Goal: Task Accomplishment & Management: Manage account settings

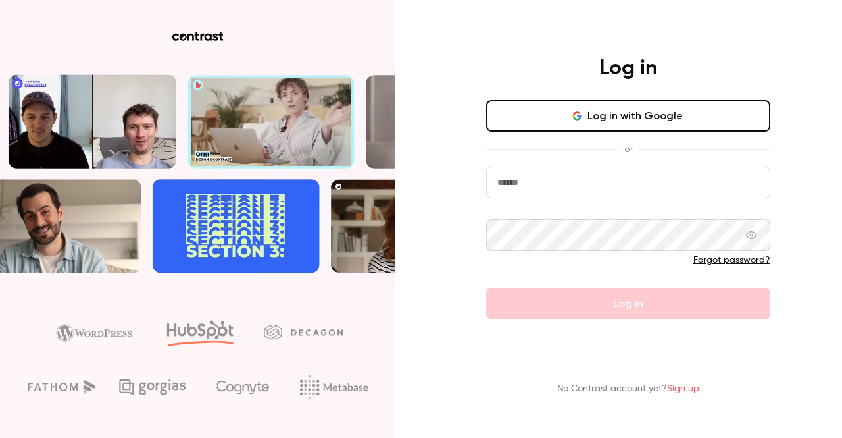
click at [548, 184] on input "email" at bounding box center [628, 182] width 284 height 32
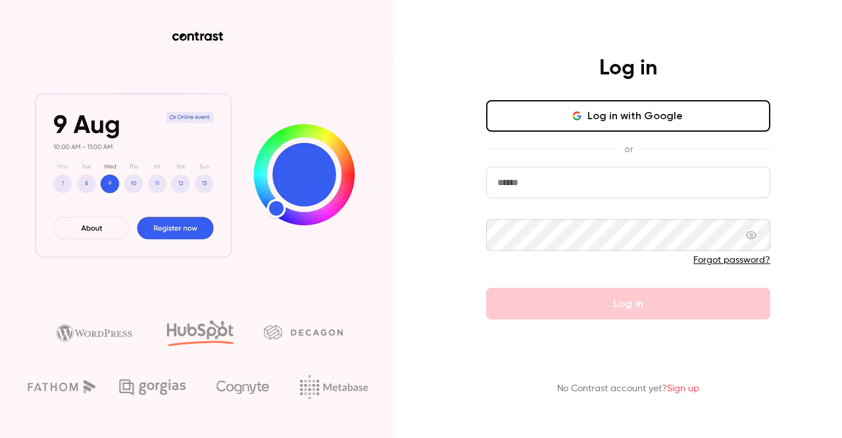
click at [620, 116] on button "Log in with Google" at bounding box center [628, 116] width 284 height 32
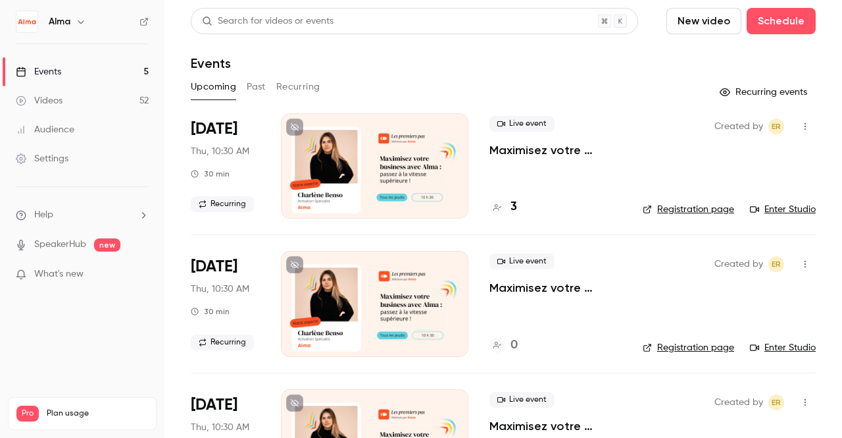
scroll to position [354, 0]
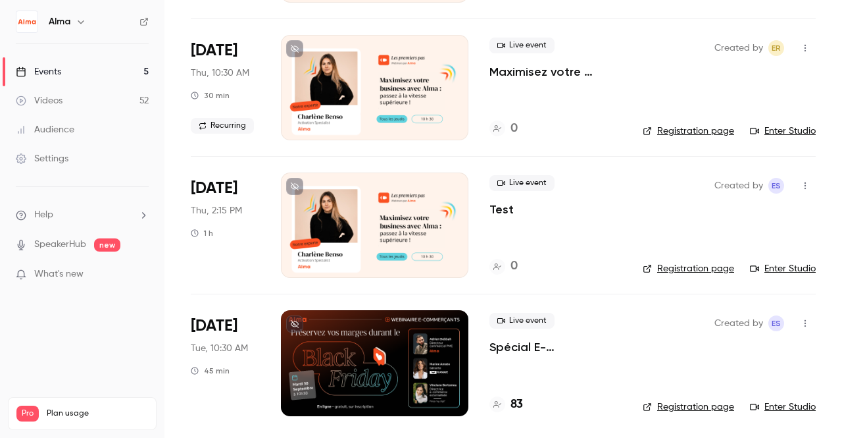
click at [516, 348] on p "Spécial E-commerçants - Sortir de la guerre des prix et préserver ses marges pe…" at bounding box center [556, 347] width 132 height 16
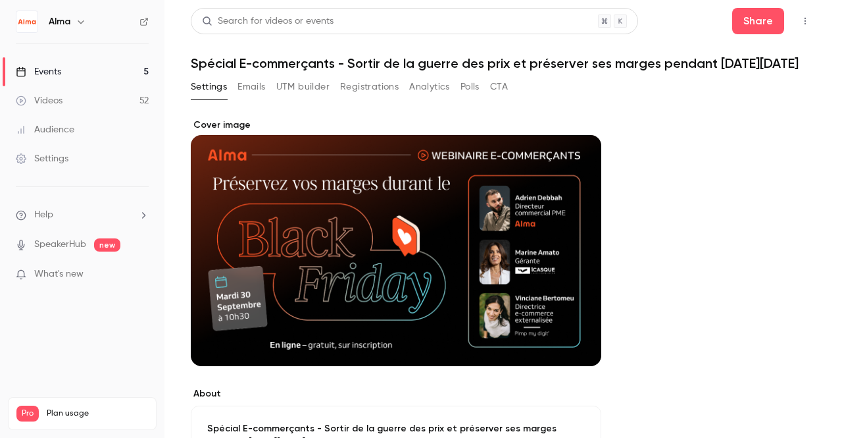
click at [368, 88] on button "Registrations" at bounding box center [369, 86] width 59 height 21
